Goal: Transaction & Acquisition: Purchase product/service

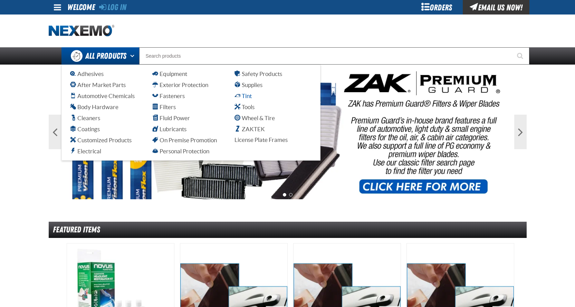
click at [244, 96] on span "Tint" at bounding box center [242, 95] width 17 height 7
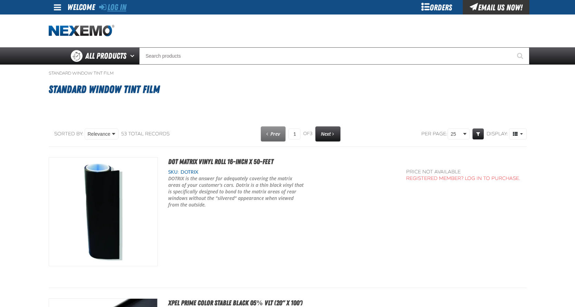
click at [123, 6] on link "Log In" at bounding box center [112, 7] width 27 height 10
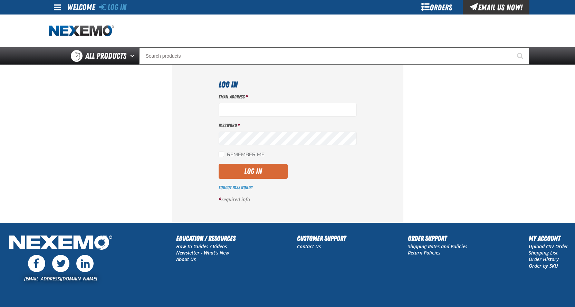
type input "rafa_quinones@vivaautogroup.com"
click at [260, 167] on button "Log In" at bounding box center [252, 171] width 69 height 15
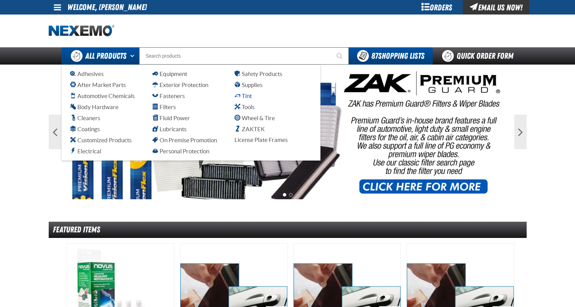
click at [241, 94] on span "Tint" at bounding box center [242, 95] width 17 height 7
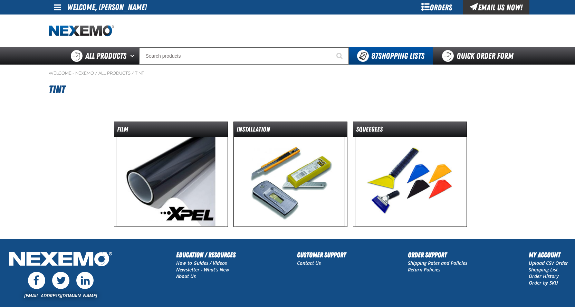
click at [171, 176] on img at bounding box center [170, 182] width 109 height 90
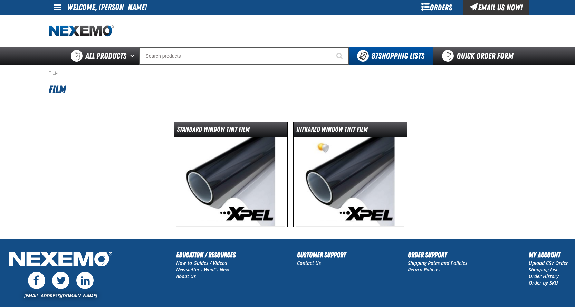
click at [223, 181] on img at bounding box center [230, 182] width 109 height 90
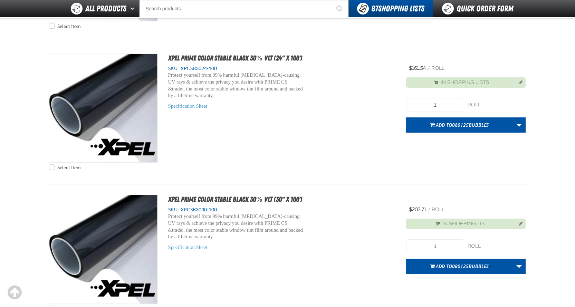
scroll to position [1726, 0]
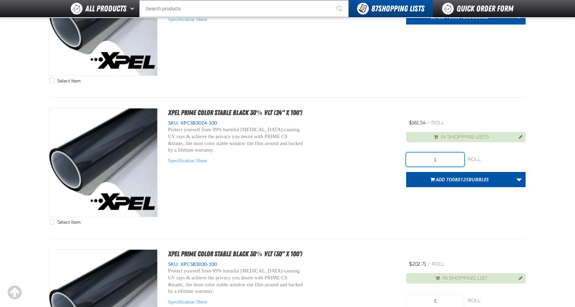
click at [442, 159] on input "1" at bounding box center [435, 160] width 58 height 14
type input "5"
click at [522, 179] on link "More Actions" at bounding box center [518, 179] width 13 height 15
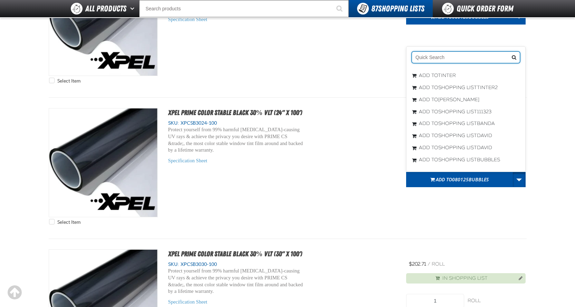
scroll to position [1337, 0]
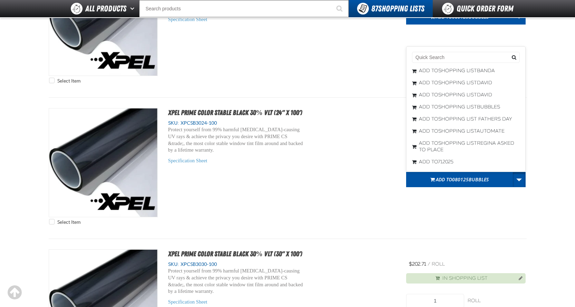
click at [433, 210] on div "Select Item XPEL PRIME Color Stable Black 30% VLT (24" x 100') SKU: XPCSB3024-1…" at bounding box center [288, 168] width 478 height 120
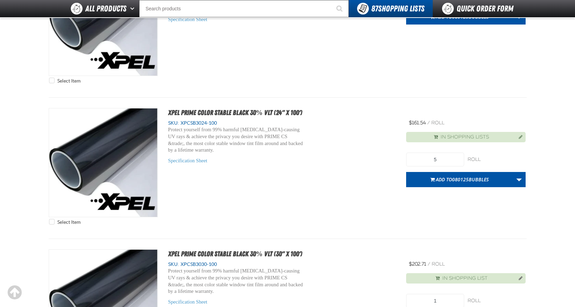
click at [520, 138] on button "Manage current product in the Shopping List" at bounding box center [518, 136] width 11 height 8
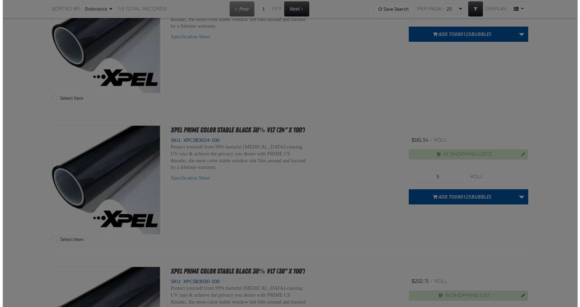
scroll to position [0, 0]
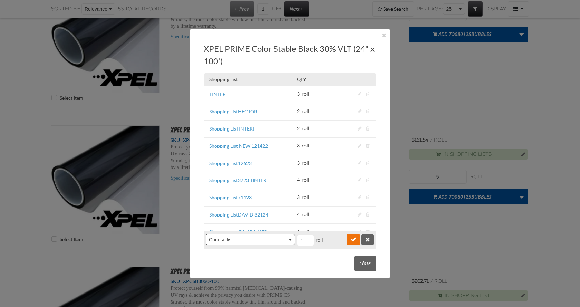
click at [273, 236] on body "Skip to Main Content Staging Site 5.1 Upgrade Site My Account My Account Suppor…" at bounding box center [290, 195] width 580 height 3842
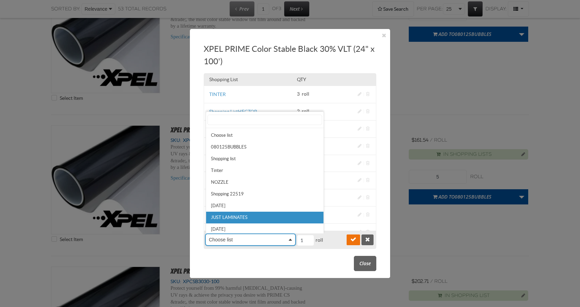
click at [263, 269] on body "Skip to Main Content Staging Site 5.1 Upgrade Site My Account My Account Suppor…" at bounding box center [290, 195] width 580 height 3842
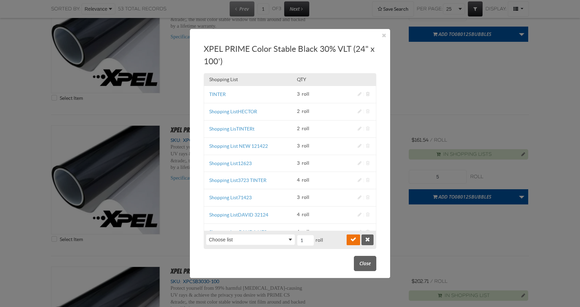
click at [366, 94] on span "Delete this Shopping list item" at bounding box center [367, 94] width 3 height 4
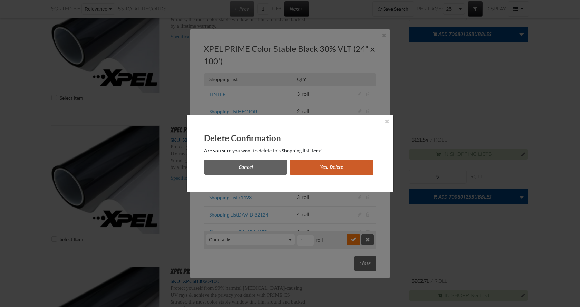
click at [342, 170] on button "Yes, Delete" at bounding box center [331, 166] width 83 height 15
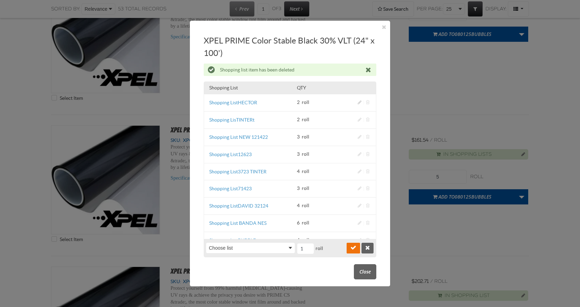
click at [358, 103] on span "Change item quantity in the Shopping List" at bounding box center [360, 102] width 4 height 4
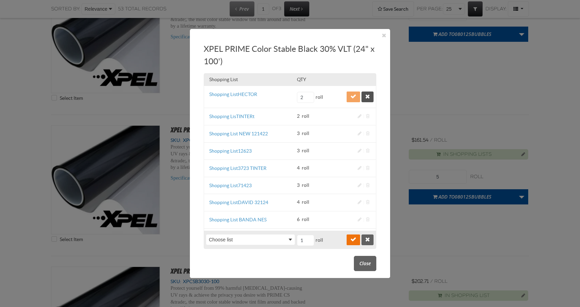
click at [361, 99] on button "Decline changes in the Shopping List" at bounding box center [367, 96] width 12 height 11
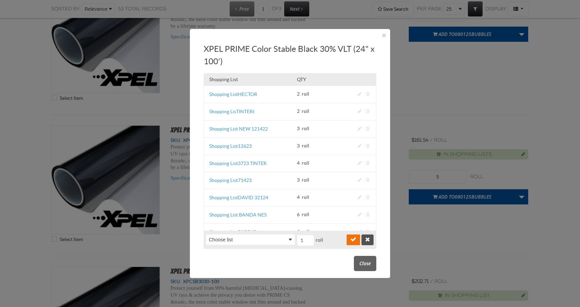
click at [372, 242] on button "Decline changes in the Shopping List" at bounding box center [367, 239] width 12 height 11
click at [366, 265] on span "Close" at bounding box center [364, 263] width 11 height 7
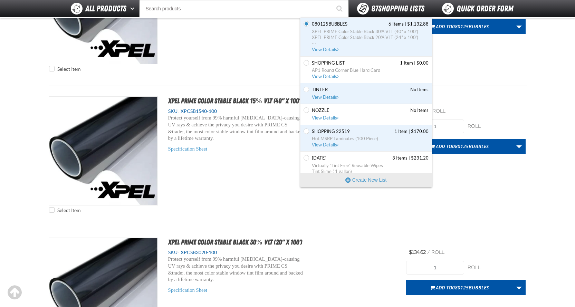
scroll to position [1450, 0]
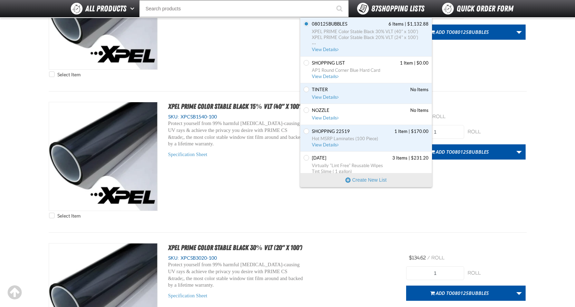
click at [385, 13] on span "87 Shopping Lists" at bounding box center [397, 9] width 53 height 10
click at [360, 178] on button "Create New List" at bounding box center [365, 180] width 131 height 14
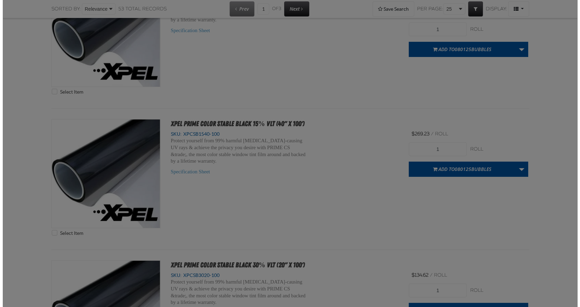
scroll to position [0, 0]
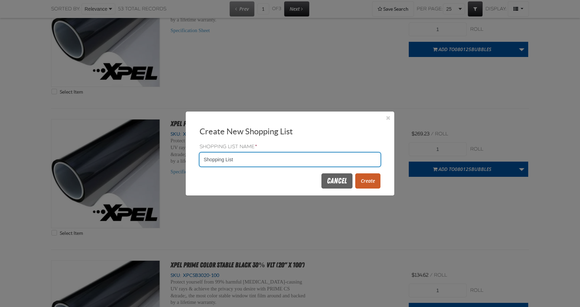
click at [255, 158] on input "Shopping List" at bounding box center [289, 160] width 181 height 14
drag, startPoint x: 255, startPoint y: 158, endPoint x: 176, endPoint y: 165, distance: 78.7
type input "[DATE]"
click at [369, 177] on button "Create" at bounding box center [367, 180] width 25 height 15
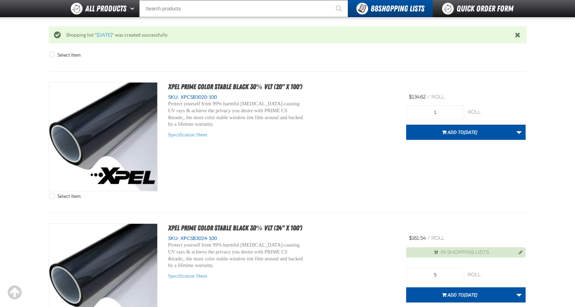
scroll to position [1725, 0]
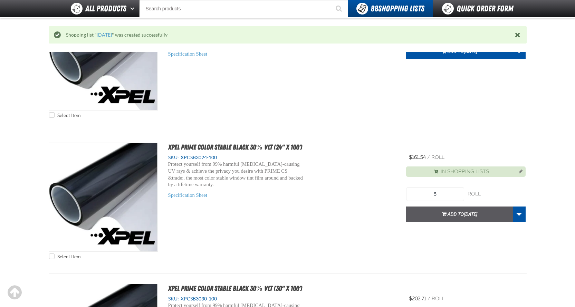
click at [469, 213] on span "[DATE]" at bounding box center [470, 214] width 13 height 7
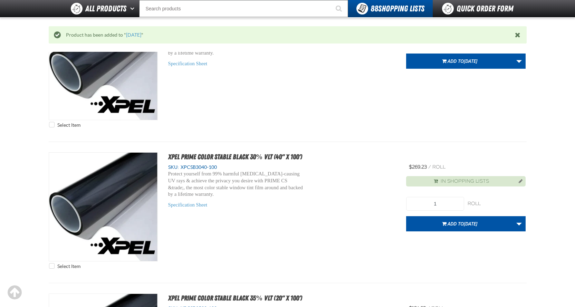
scroll to position [2139, 0]
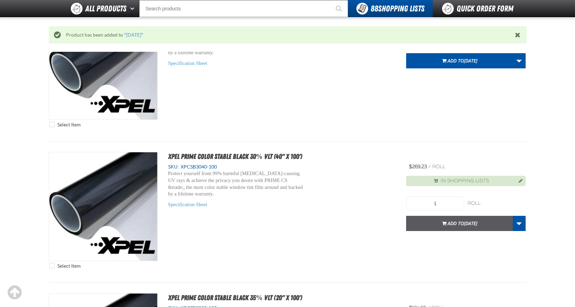
click at [465, 228] on button "Add to 8/19/2025" at bounding box center [459, 223] width 107 height 15
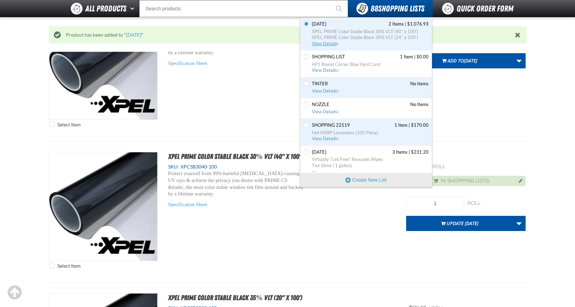
click at [358, 25] on span "8/19/2025 2 Items | $1,076.93" at bounding box center [370, 24] width 117 height 6
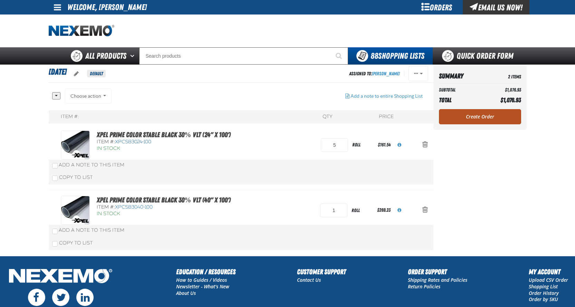
click at [484, 118] on link "Create Order" at bounding box center [480, 116] width 82 height 15
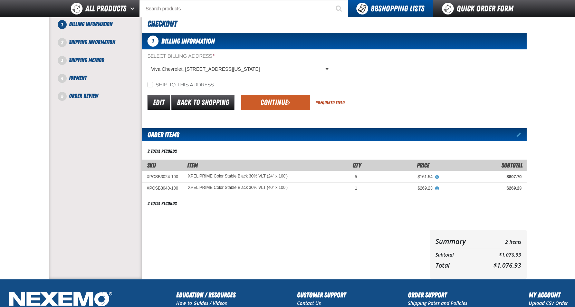
scroll to position [35, 0]
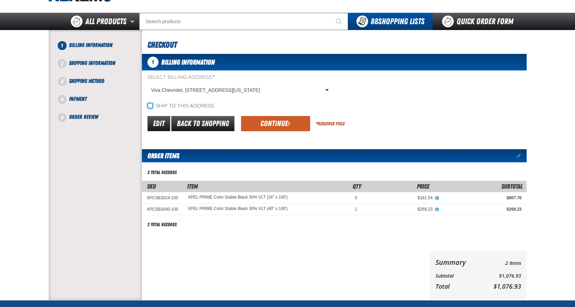
click at [148, 106] on input "Ship to this address" at bounding box center [150, 106] width 6 height 6
checkbox input "true"
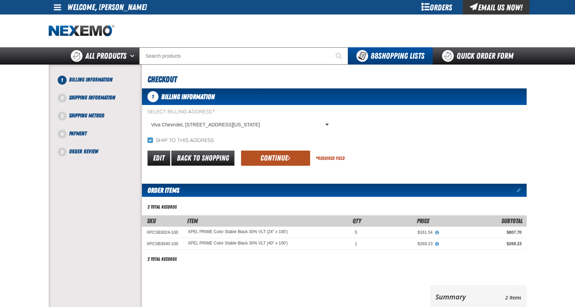
click at [290, 156] on span "submit" at bounding box center [289, 158] width 3 height 8
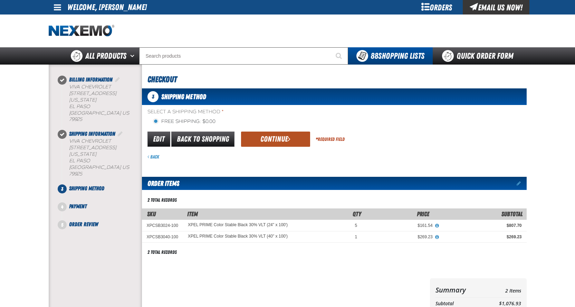
click at [272, 141] on button "Continue" at bounding box center [275, 138] width 69 height 15
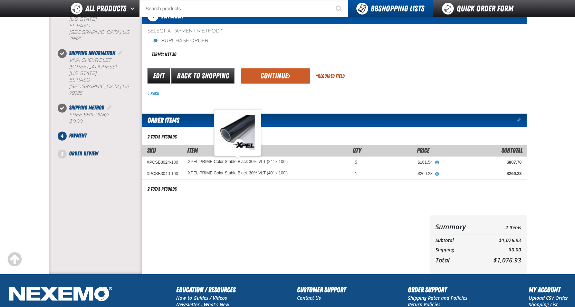
scroll to position [69, 0]
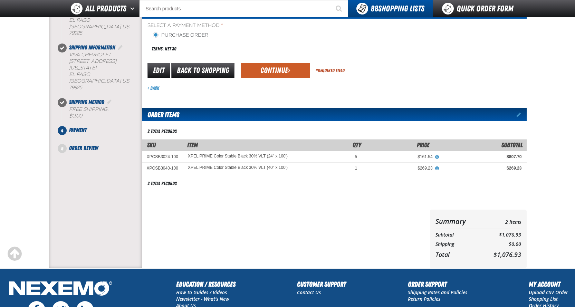
click at [275, 70] on button "Continue" at bounding box center [275, 70] width 69 height 15
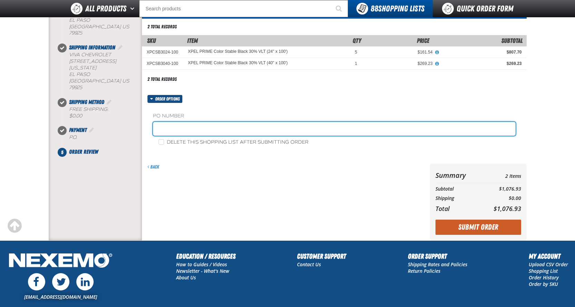
click at [187, 129] on input "text" at bounding box center [334, 129] width 362 height 14
type input "3048"
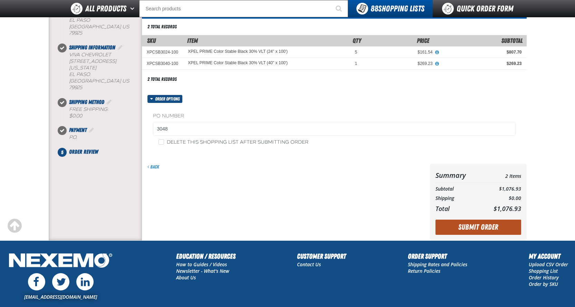
click at [490, 225] on button "Submit Order" at bounding box center [478, 227] width 86 height 15
